Goal: Browse casually

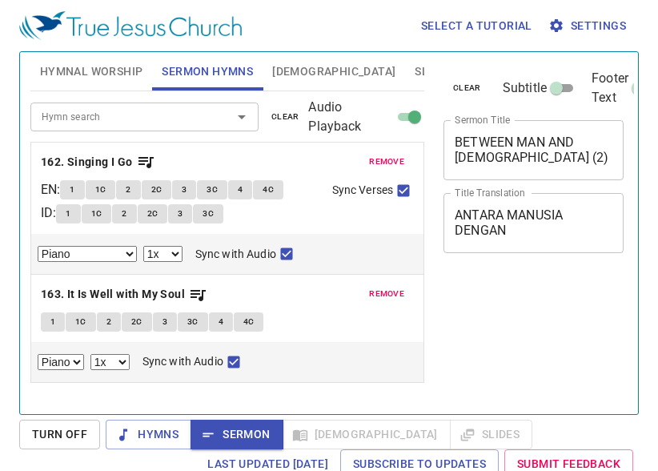
select select "1"
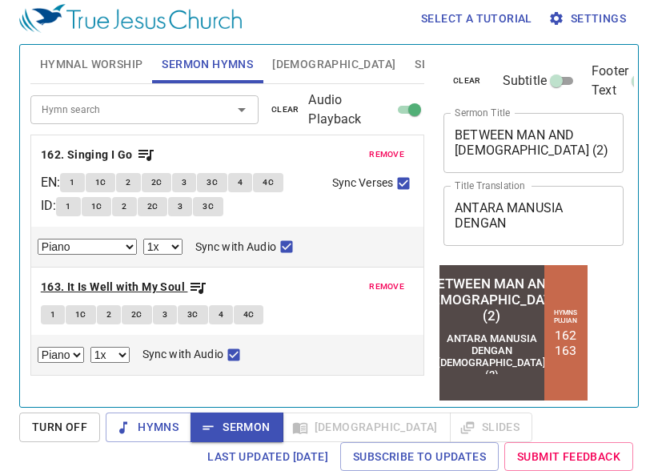
scroll to position [7, 0]
click at [195, 285] on icon "button" at bounding box center [197, 287] width 19 height 19
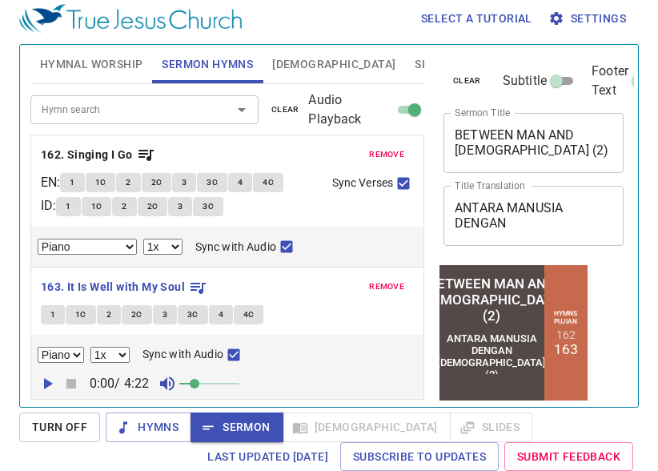
drag, startPoint x: 226, startPoint y: 382, endPoint x: 213, endPoint y: 383, distance: 12.9
click at [223, 382] on span at bounding box center [209, 383] width 60 height 22
click at [42, 386] on icon "button" at bounding box center [47, 383] width 19 height 19
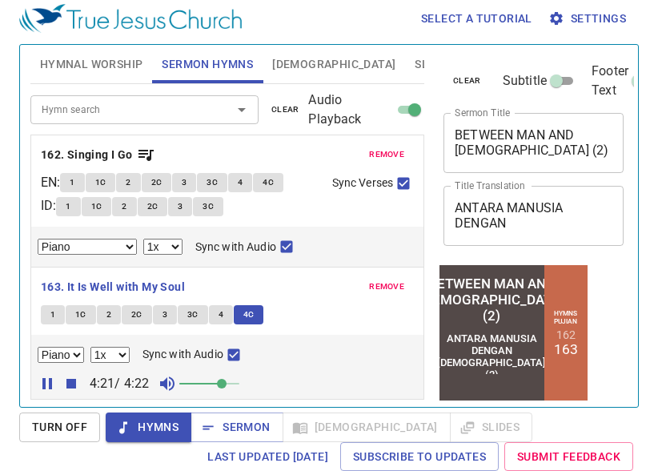
click at [53, 380] on div "remove 162. Singing I Go EN : 1 1C 2 2C 3 3C 4 4C ID : 1 1C 2 2C 3 3C Sync Vers…" at bounding box center [227, 266] width 394 height 265
click at [233, 423] on span "Sermon" at bounding box center [236, 427] width 66 height 20
